Goal: Complete application form

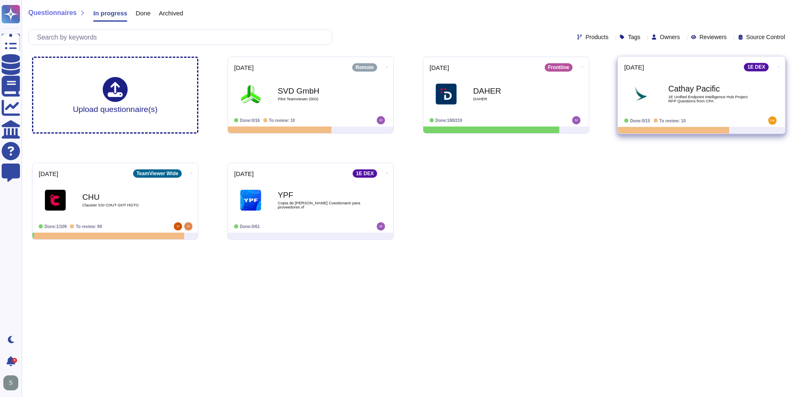
click at [670, 111] on div "Cathay Pacific 1E Unified Endpoint Intelligence Hub Project RFP Questions from …" at bounding box center [701, 94] width 155 height 42
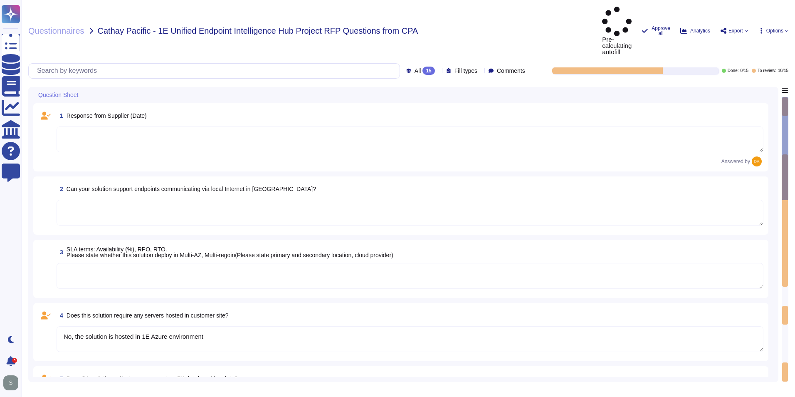
type textarea "No, the solution is hosted in 1E Azure environment"
type textarea "PII collected by the platform for use by customers within the platform is as fo…"
type textarea "All data transmitted to and from 1E over public networks is secured via HTTPS T…"
click at [585, 126] on textarea at bounding box center [410, 139] width 707 height 26
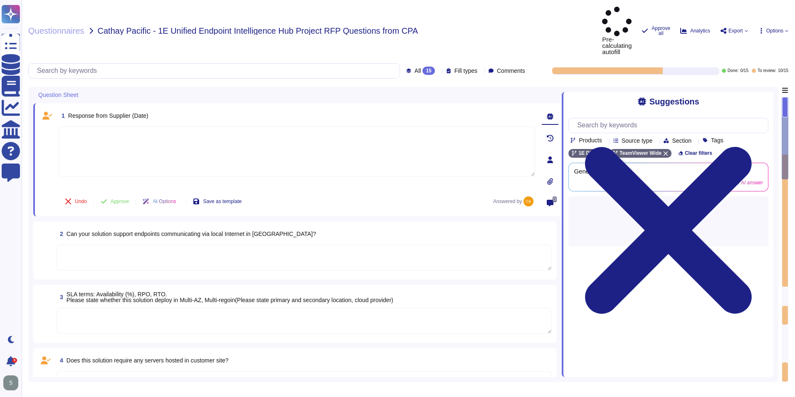
click at [599, 137] on span "Products" at bounding box center [590, 140] width 23 height 6
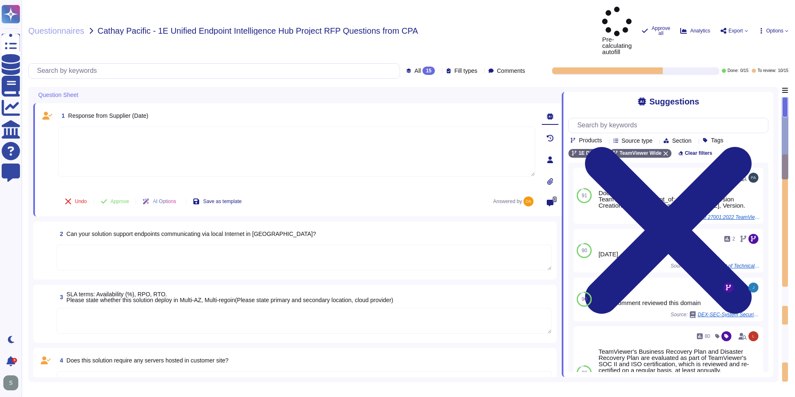
click at [551, 23] on div "Questionnaires Cathay Pacific - 1E Unified Endpoint Intelligence Hub Project RF…" at bounding box center [311, 31] width 567 height 48
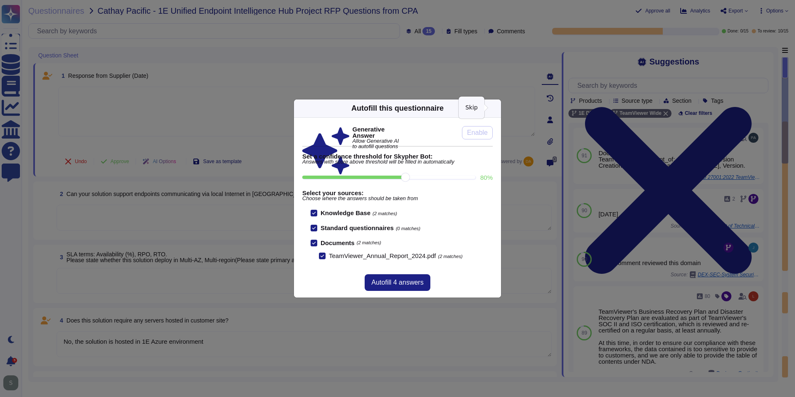
click at [509, 148] on icon at bounding box center [575, 214] width 133 height 133
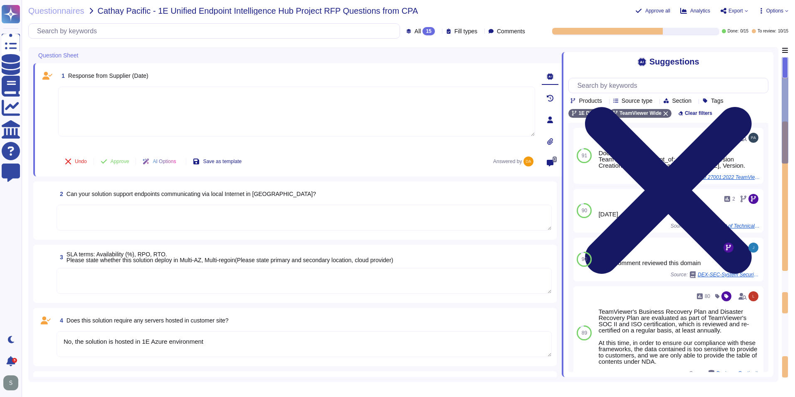
click at [752, 107] on icon at bounding box center [668, 190] width 167 height 167
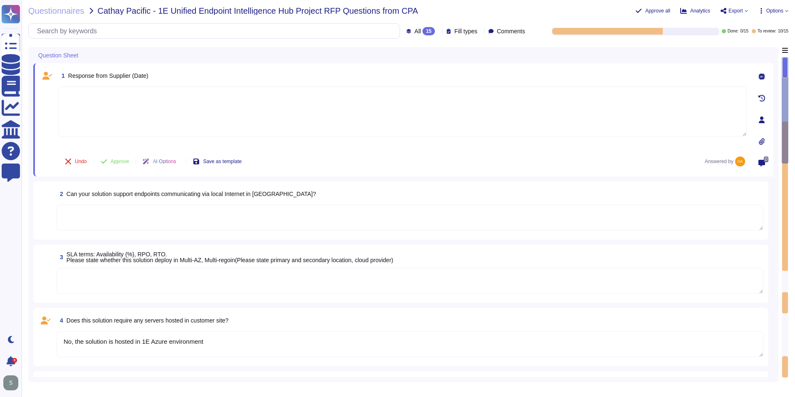
type textarea "PII collected by the platform for use by customers within the platform is as fo…"
